Goal: Task Accomplishment & Management: Manage account settings

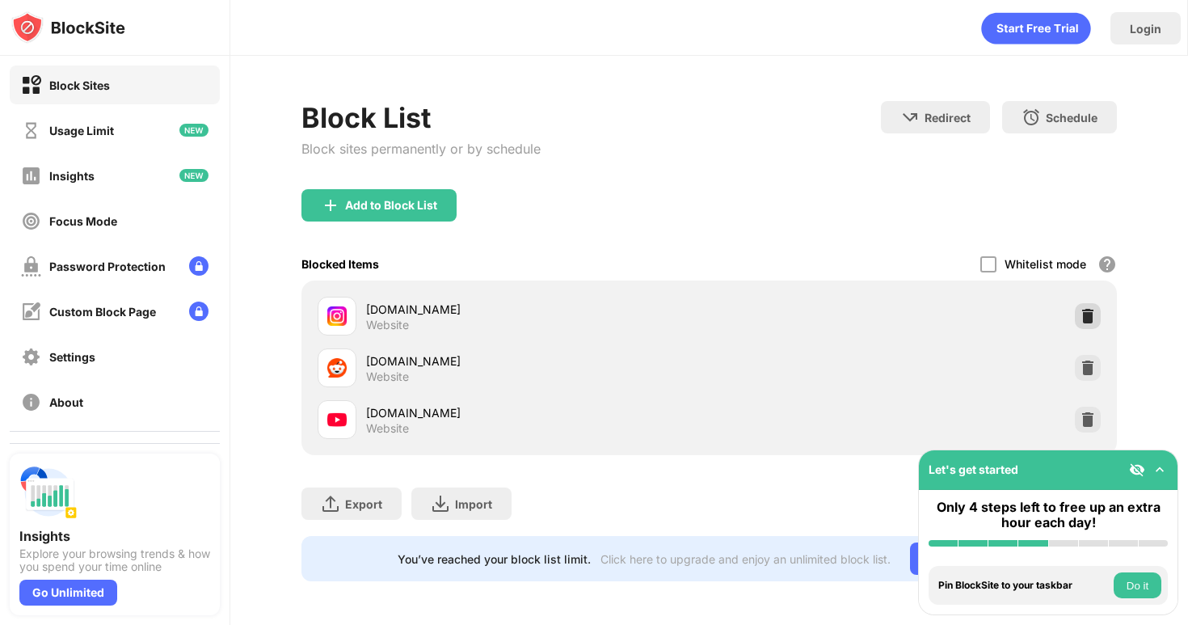
click at [1085, 318] on div at bounding box center [1088, 316] width 26 height 26
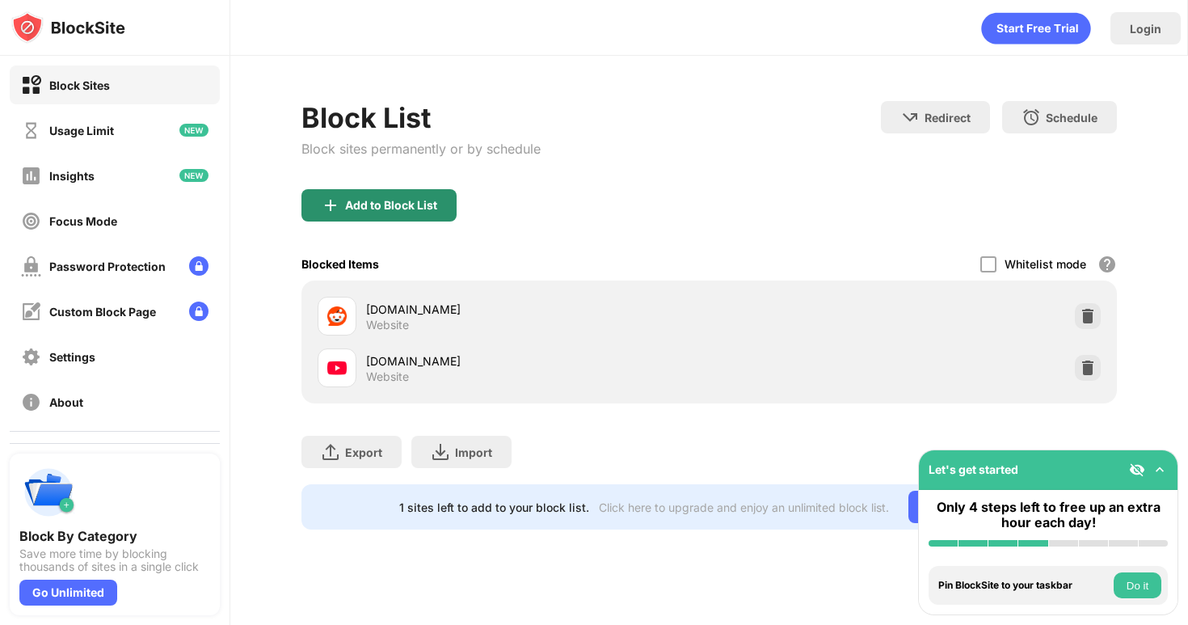
click at [402, 212] on div "Add to Block List" at bounding box center [378, 205] width 155 height 32
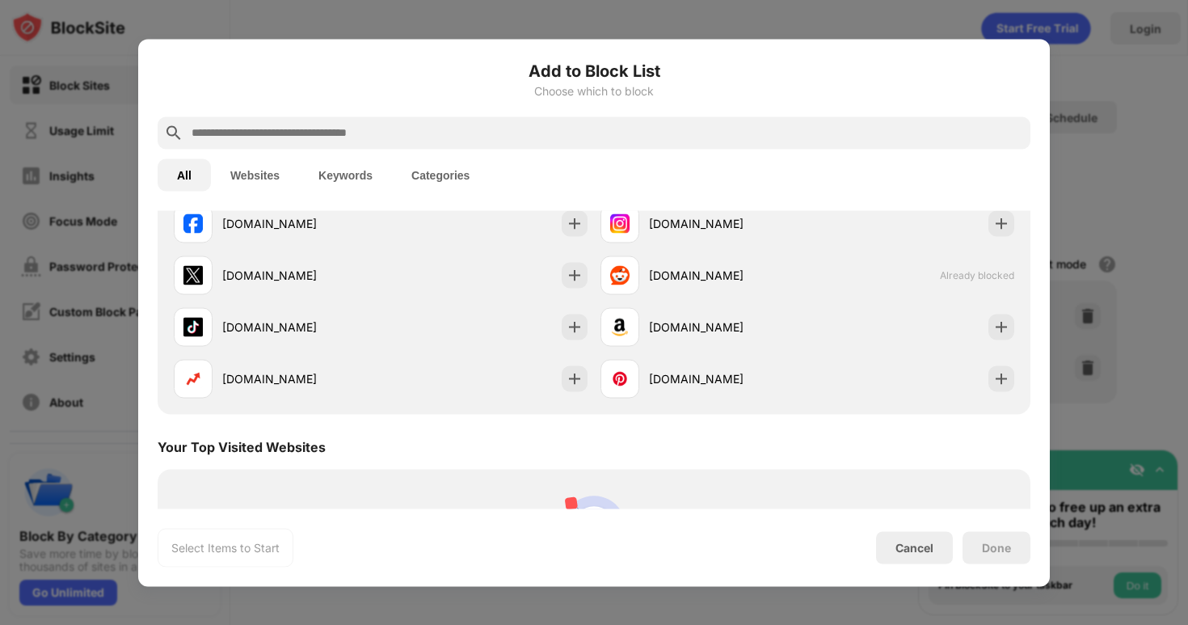
scroll to position [339, 0]
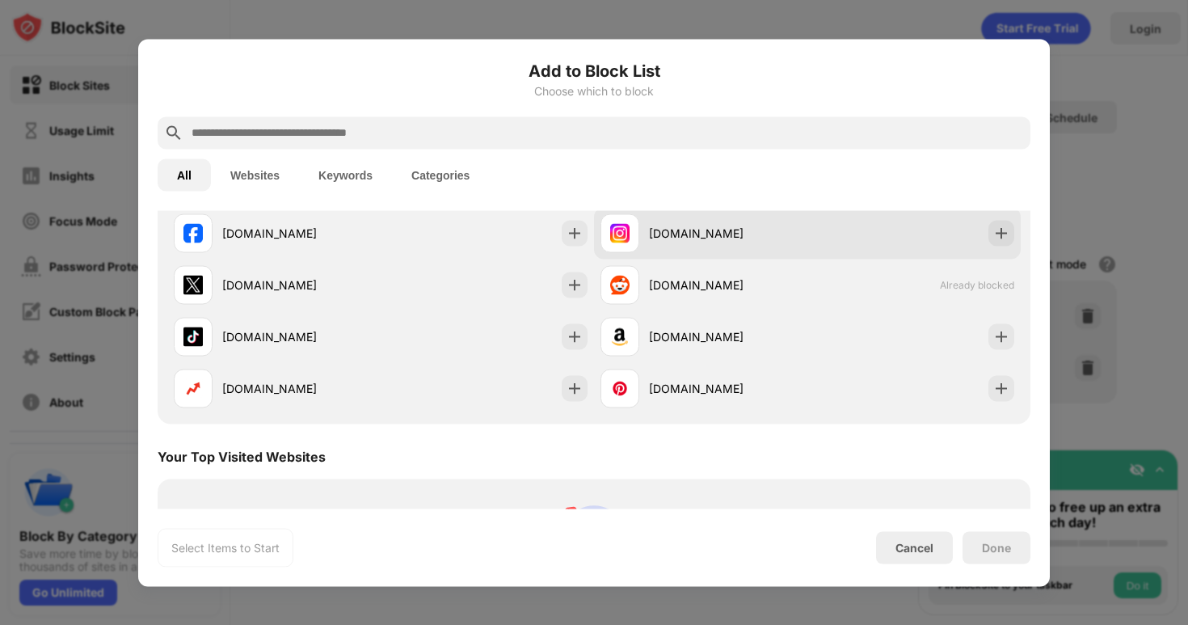
click at [995, 238] on img at bounding box center [1001, 233] width 16 height 16
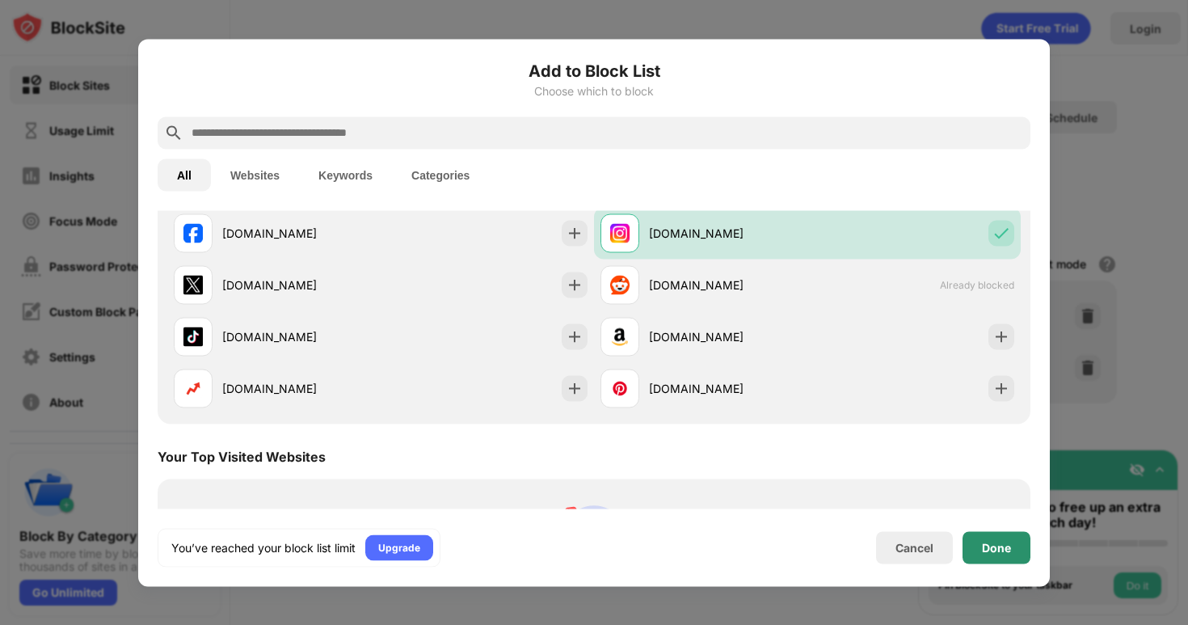
click at [1021, 540] on div "Done" at bounding box center [997, 547] width 68 height 32
